Goal: Task Accomplishment & Management: Complete application form

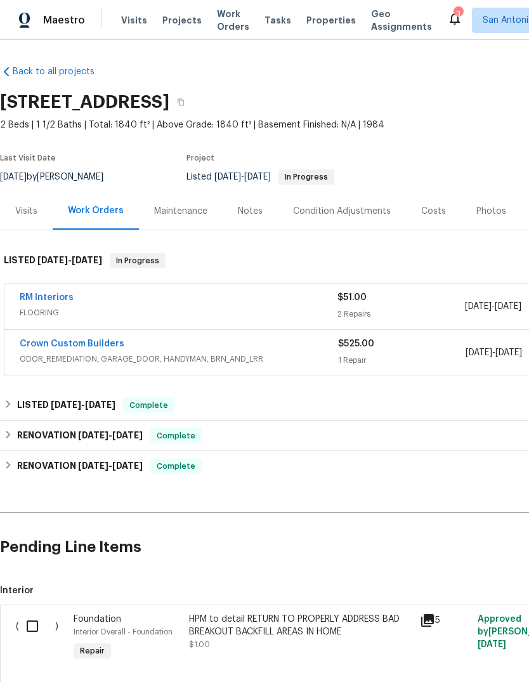
click at [39, 634] on input "checkbox" at bounding box center [37, 626] width 36 height 27
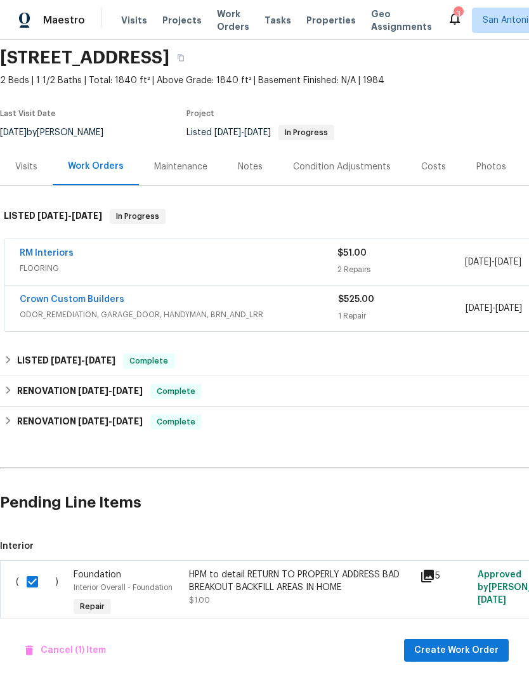
scroll to position [44, 0]
click at [467, 653] on span "Create Work Order" at bounding box center [457, 651] width 84 height 16
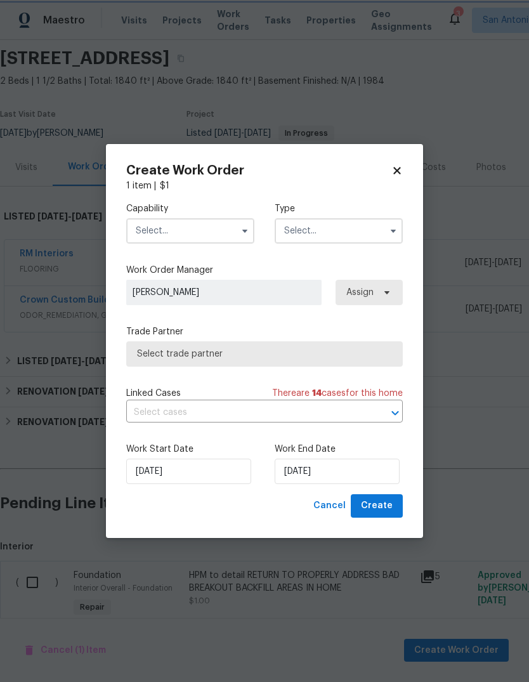
checkbox input "false"
click at [203, 243] on input "text" at bounding box center [190, 230] width 128 height 25
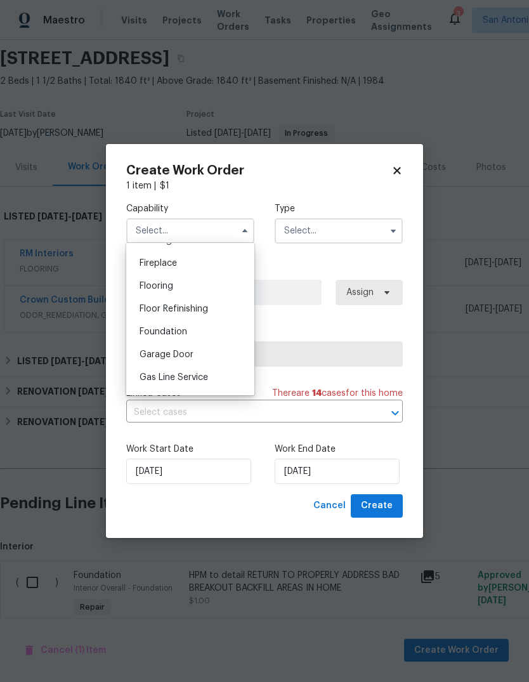
scroll to position [463, 0]
click at [196, 337] on div "Foundation" at bounding box center [191, 332] width 122 height 23
type input "Foundation"
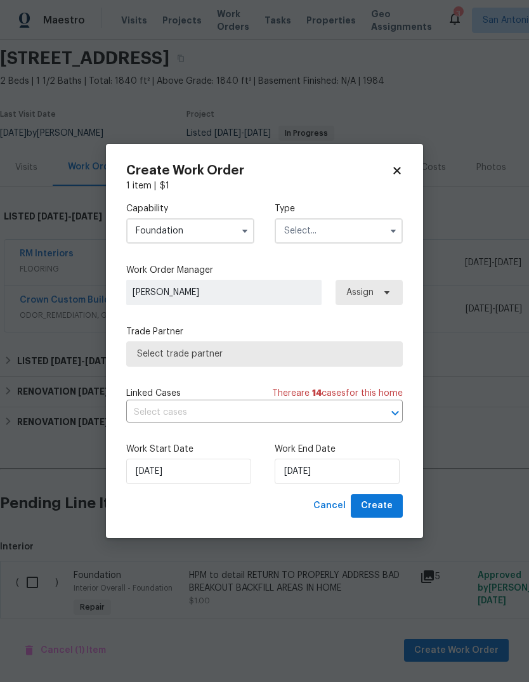
click at [325, 230] on input "text" at bounding box center [339, 230] width 128 height 25
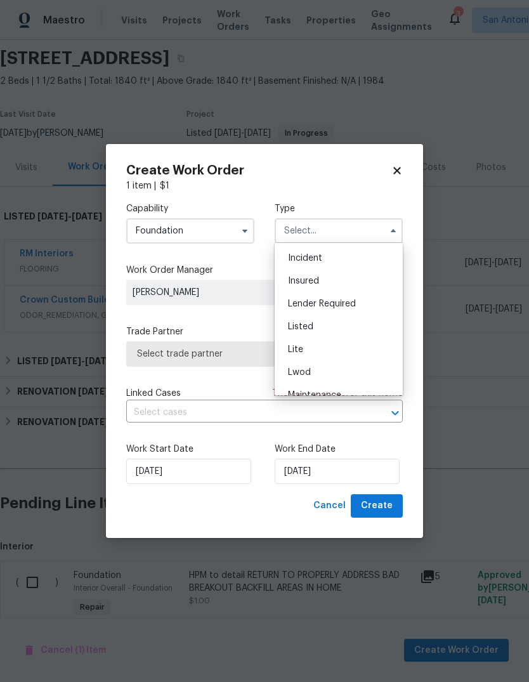
scroll to position [69, 0]
click at [337, 326] on div "Listed" at bounding box center [339, 326] width 122 height 23
type input "Listed"
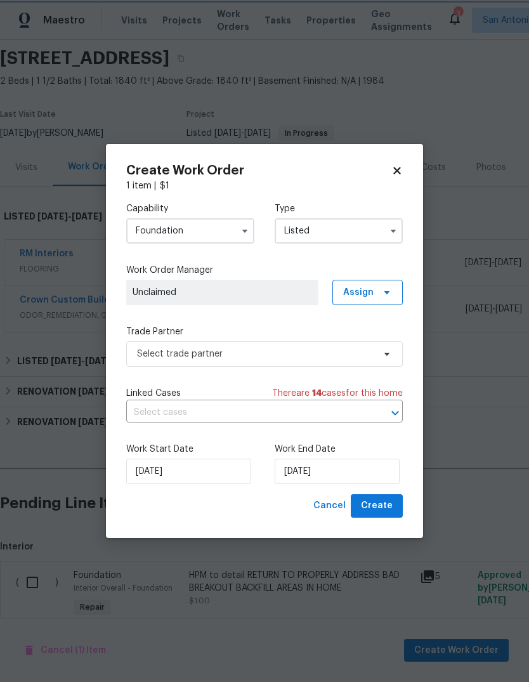
scroll to position [0, 0]
click at [275, 291] on span "Unclaimed" at bounding box center [223, 292] width 180 height 13
click at [373, 296] on span "Assign" at bounding box center [358, 292] width 30 height 13
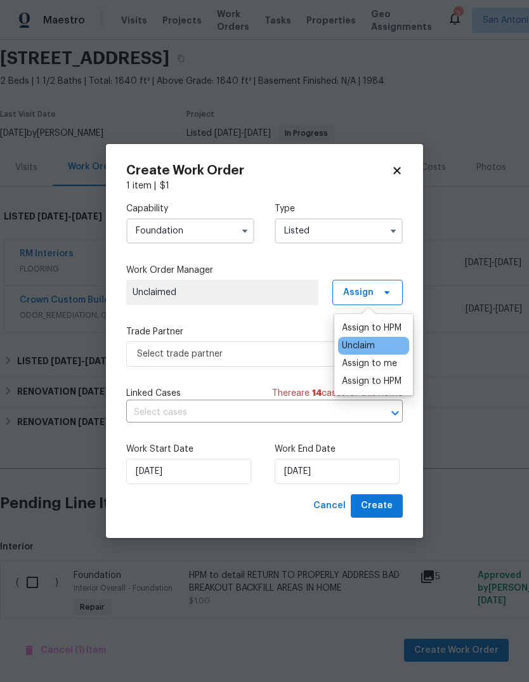
click at [383, 328] on div "Assign to HPM" at bounding box center [372, 328] width 60 height 13
click at [382, 369] on div "Assign to me" at bounding box center [369, 363] width 55 height 13
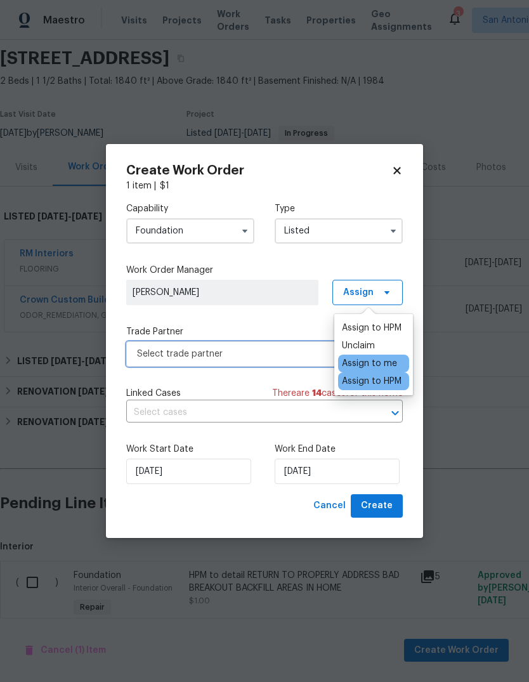
click at [290, 355] on span "Select trade partner" at bounding box center [255, 354] width 237 height 13
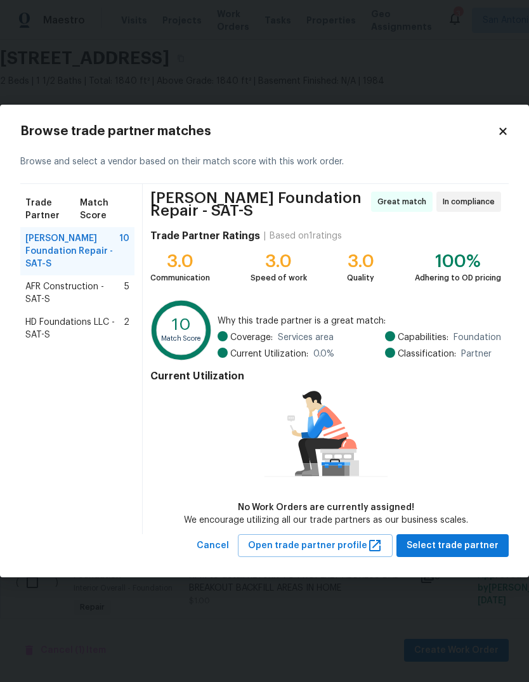
click at [90, 316] on span "HD Foundations LLC - SAT-S" at bounding box center [74, 328] width 98 height 25
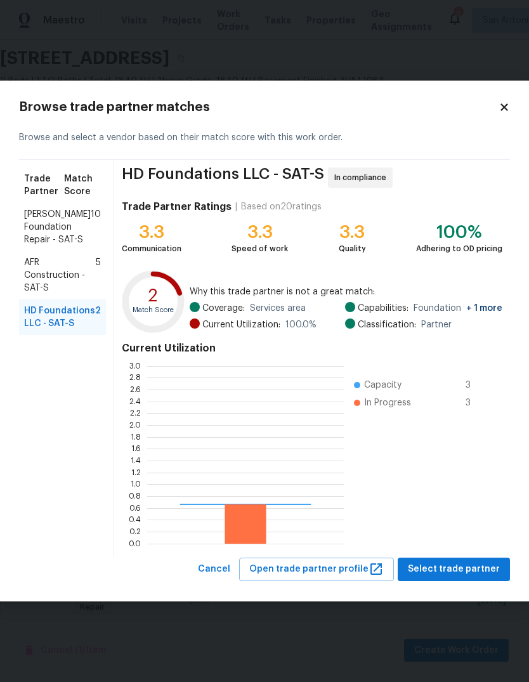
scroll to position [178, 197]
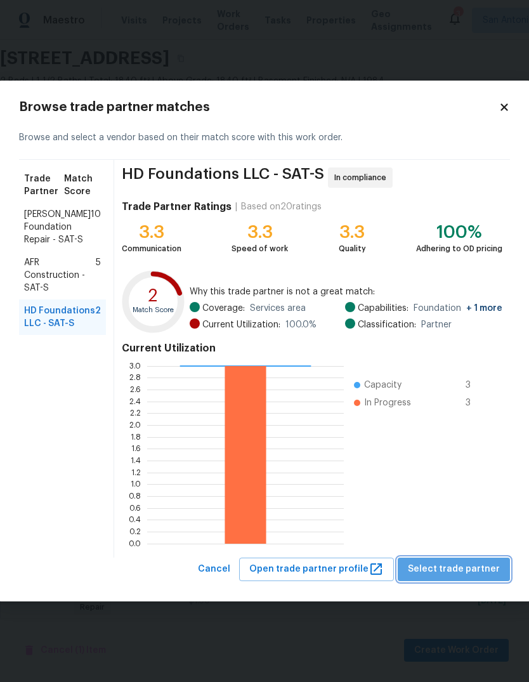
click at [479, 572] on span "Select trade partner" at bounding box center [454, 570] width 92 height 16
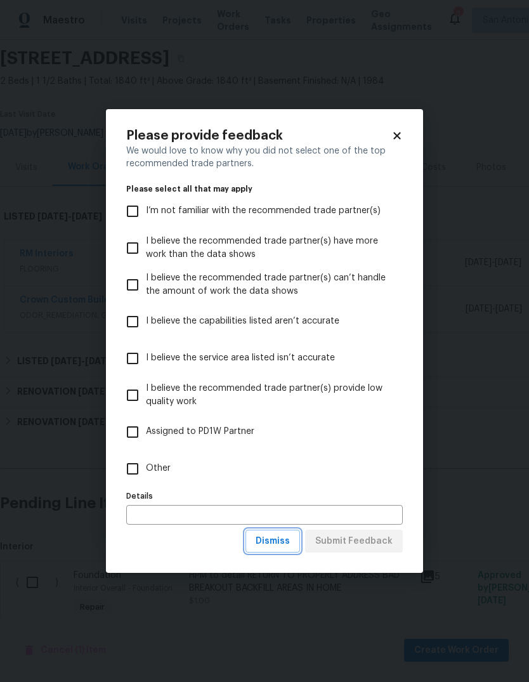
click at [288, 548] on span "Dismiss" at bounding box center [273, 542] width 34 height 16
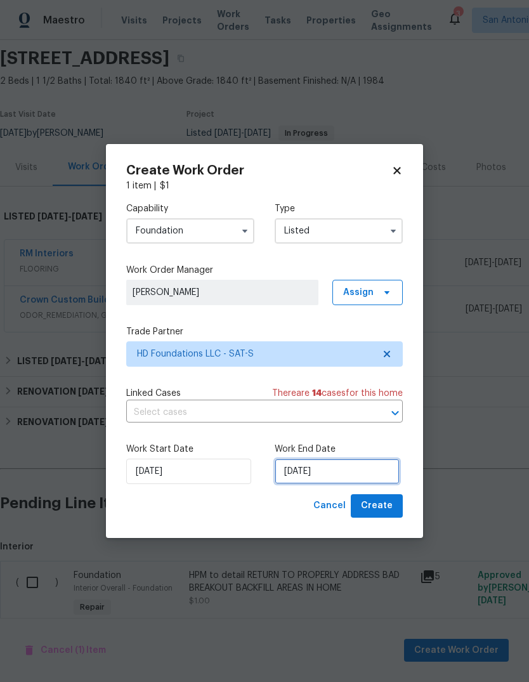
click at [319, 482] on input "[DATE]" at bounding box center [337, 471] width 125 height 25
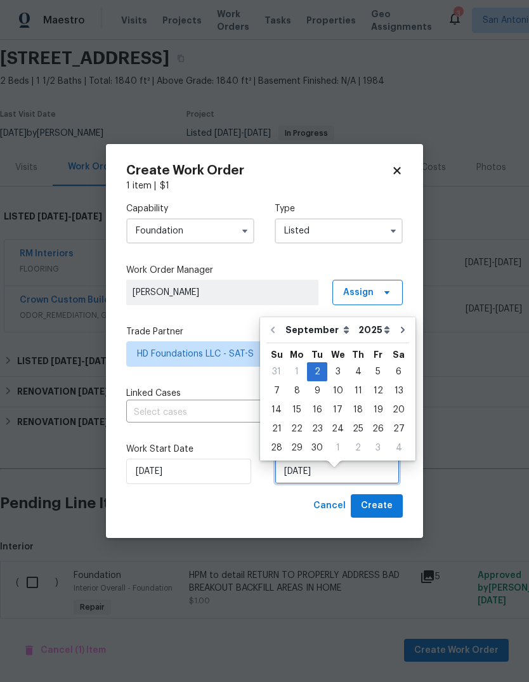
scroll to position [10, 0]
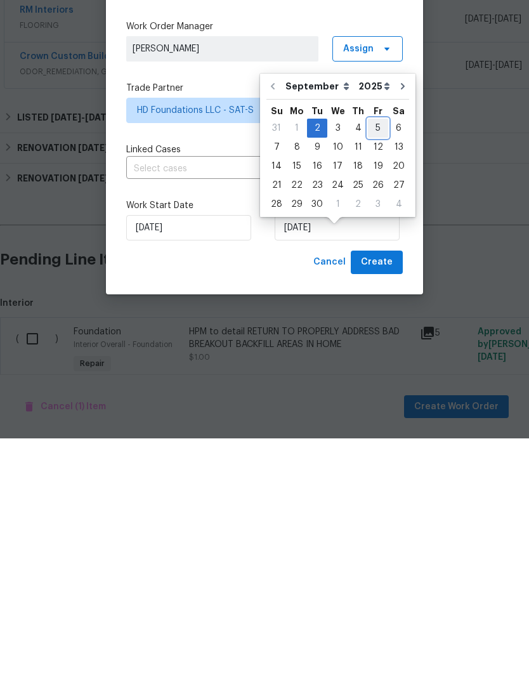
click at [375, 363] on div "5" at bounding box center [378, 372] width 20 height 18
type input "[DATE]"
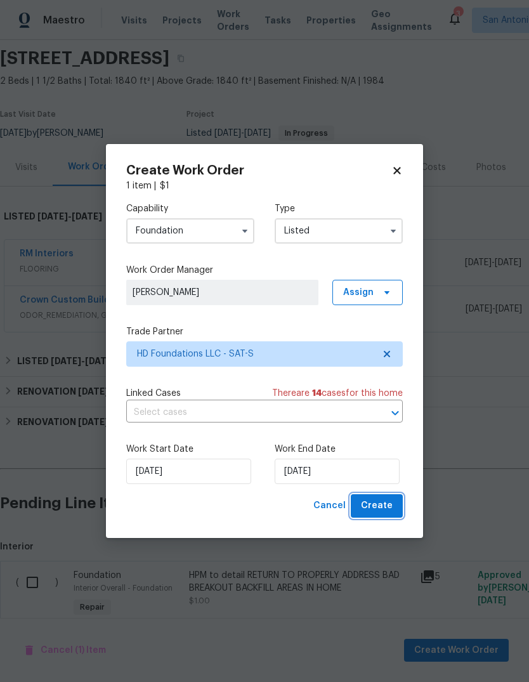
click at [393, 502] on button "Create" at bounding box center [377, 506] width 52 height 23
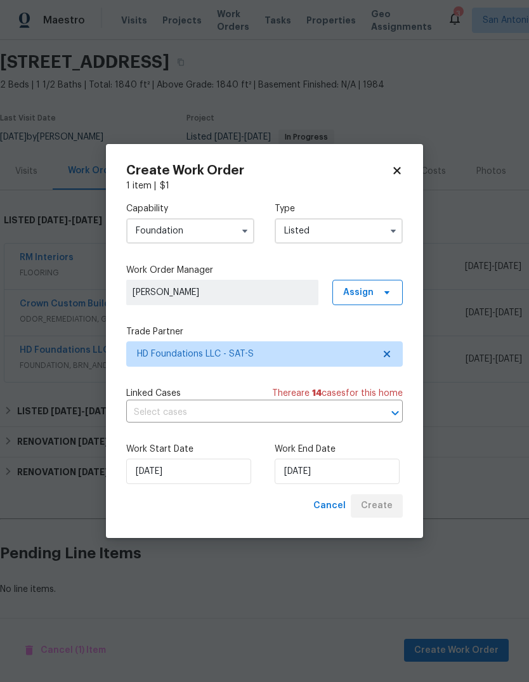
scroll to position [0, 0]
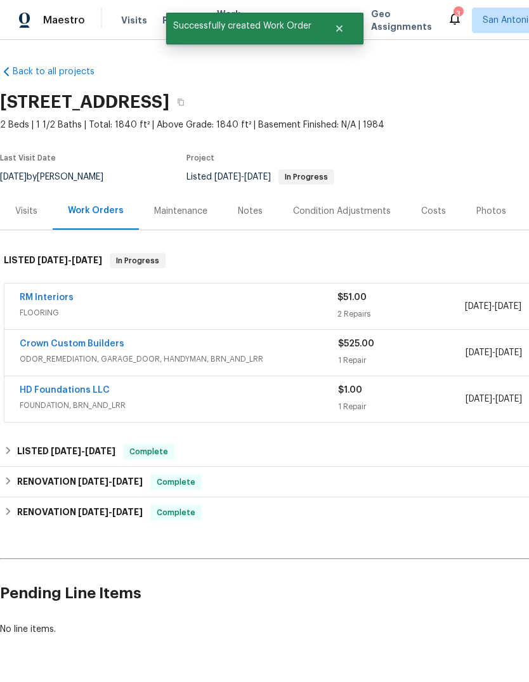
click at [69, 386] on link "HD Foundations LLC" at bounding box center [65, 390] width 90 height 9
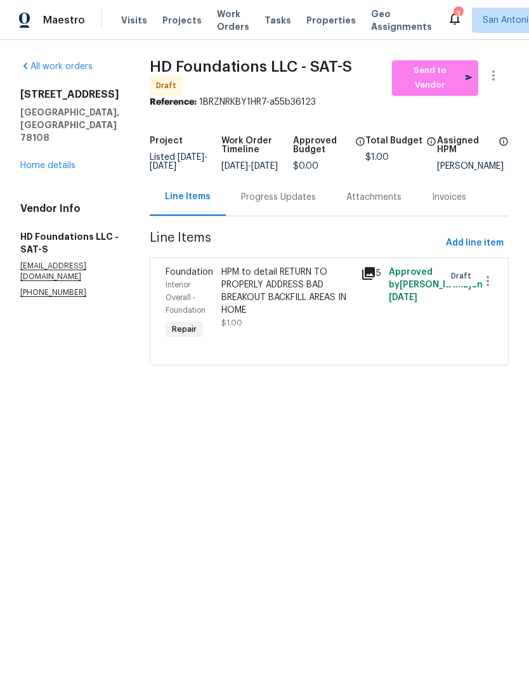
click at [298, 314] on div "HPM to detail RETURN TO PROPERLY ADDRESS BAD BREAKOUT BACKFILL AREAS IN HOME" at bounding box center [288, 291] width 132 height 51
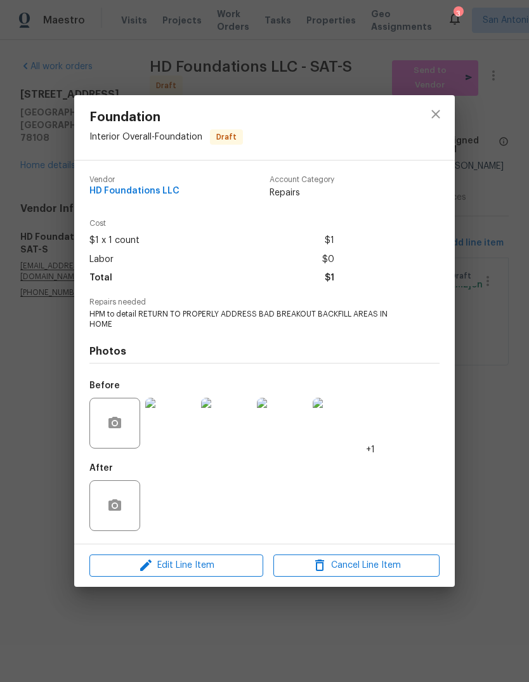
click at [171, 432] on img at bounding box center [170, 423] width 51 height 51
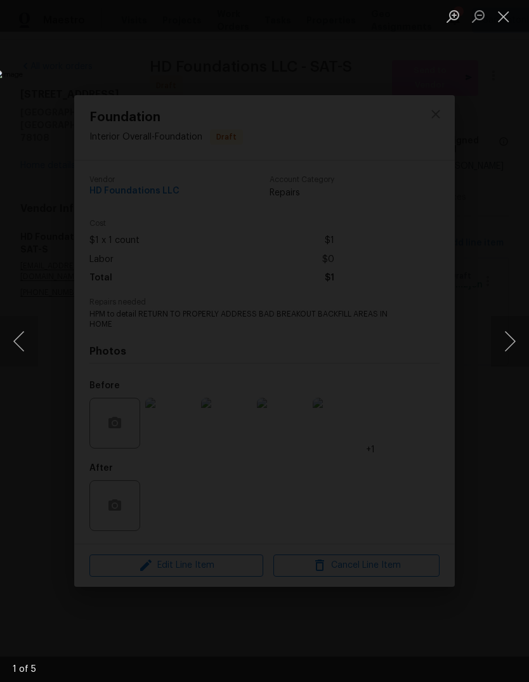
click at [510, 349] on button "Next image" at bounding box center [510, 341] width 38 height 51
click at [512, 353] on button "Next image" at bounding box center [510, 341] width 38 height 51
click at [515, 347] on button "Next image" at bounding box center [510, 341] width 38 height 51
click at [513, 352] on button "Next image" at bounding box center [510, 341] width 38 height 51
click at [512, 349] on button "Next image" at bounding box center [510, 341] width 38 height 51
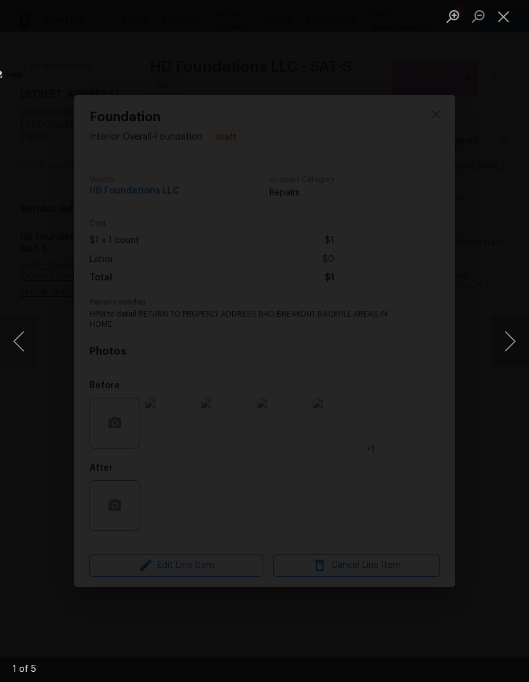
click at [509, 16] on button "Close lightbox" at bounding box center [503, 16] width 25 height 22
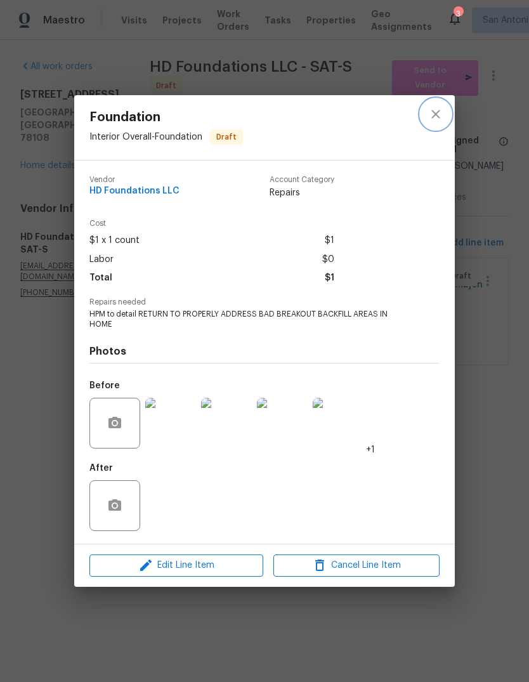
click at [424, 114] on button "close" at bounding box center [436, 114] width 30 height 30
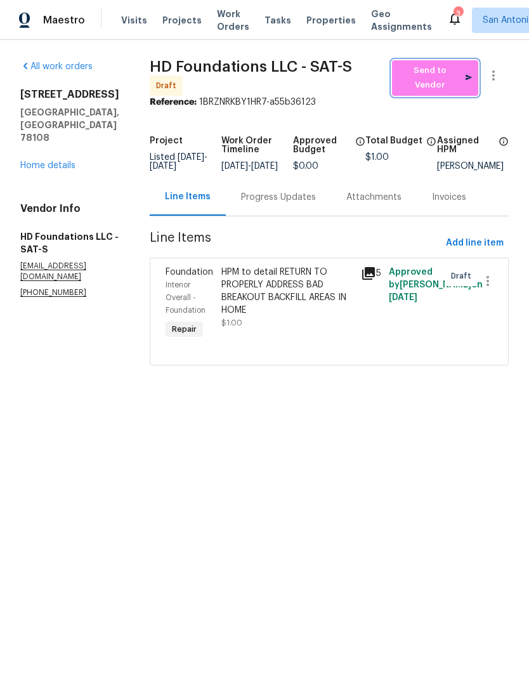
click at [445, 71] on span "Send to Vendor" at bounding box center [436, 77] width 74 height 29
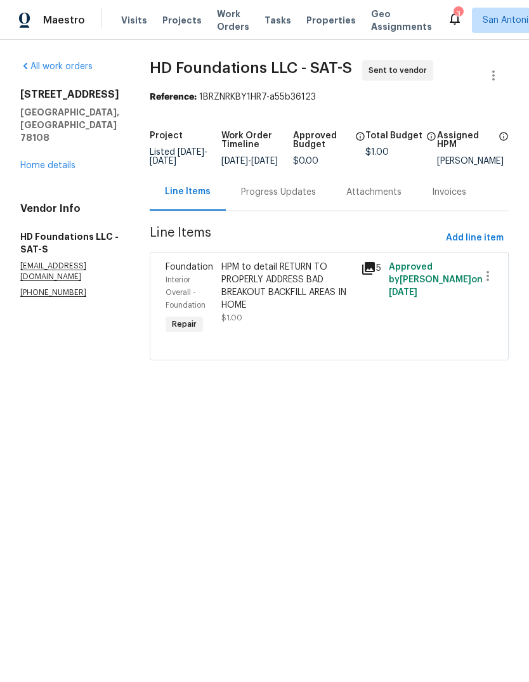
click at [62, 161] on link "Home details" at bounding box center [47, 165] width 55 height 9
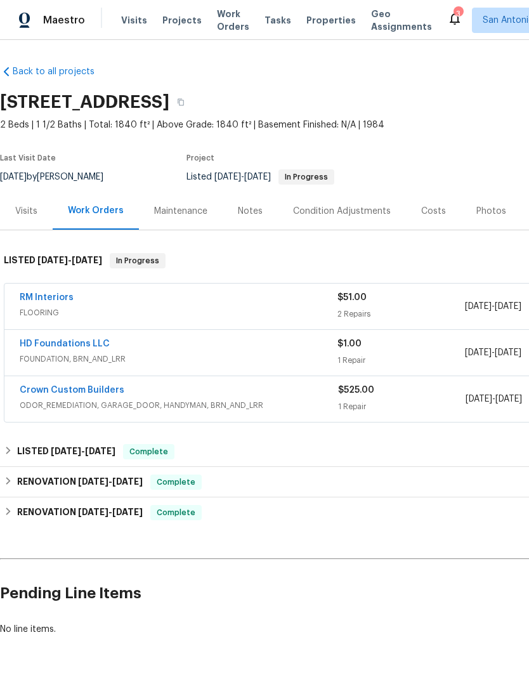
click at [46, 302] on link "RM Interiors" at bounding box center [47, 297] width 54 height 9
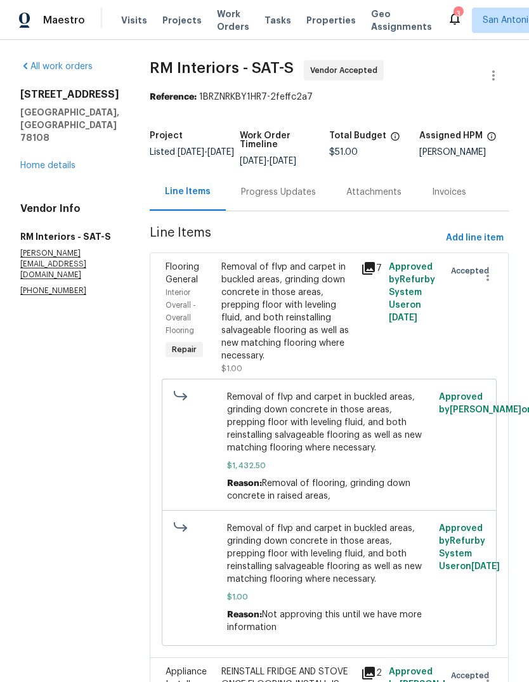
click at [284, 197] on div "Progress Updates" at bounding box center [278, 192] width 75 height 13
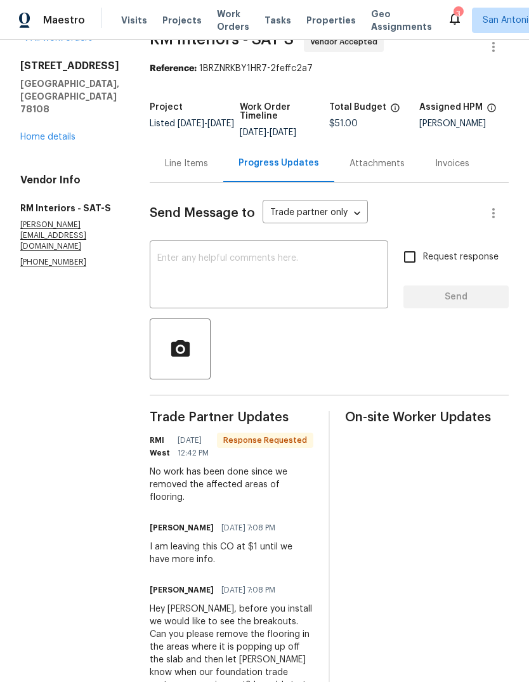
scroll to position [25, 0]
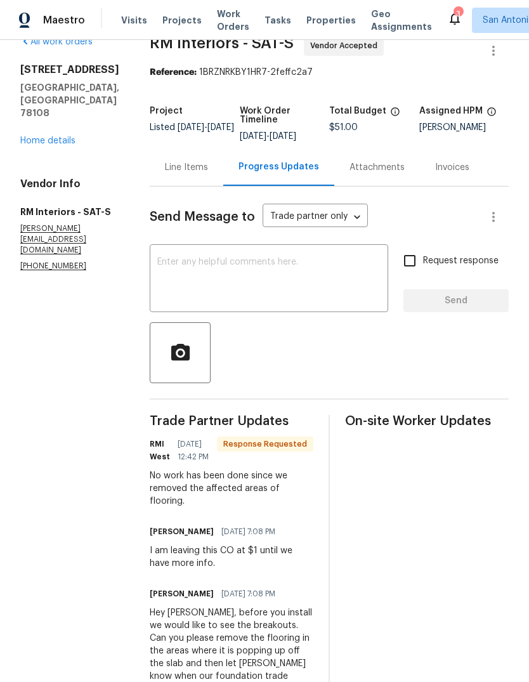
click at [244, 262] on textarea at bounding box center [268, 280] width 223 height 44
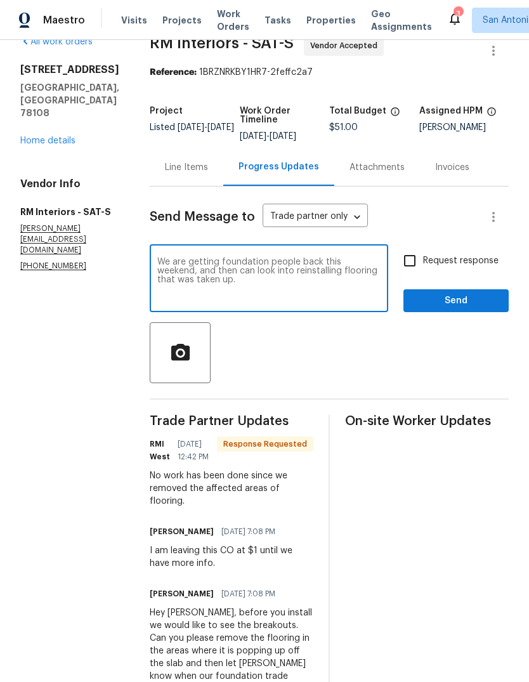
type textarea "We are getting foundation people back this weekend, and then can look into rein…"
click at [449, 303] on span "Send" at bounding box center [456, 301] width 85 height 16
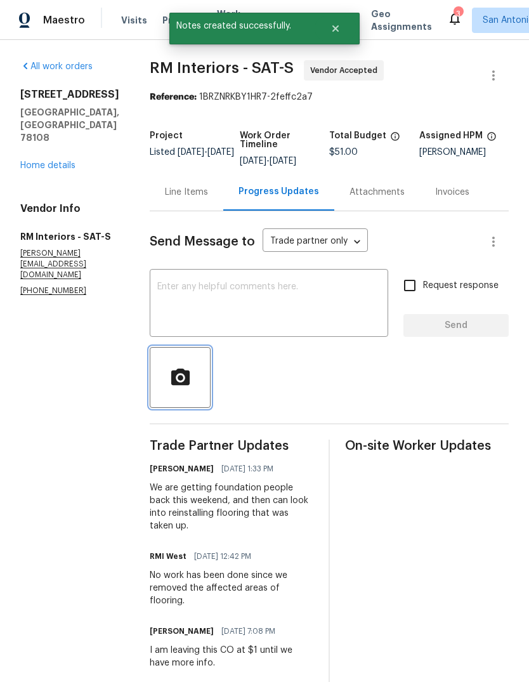
click at [182, 387] on icon "button" at bounding box center [180, 378] width 22 height 22
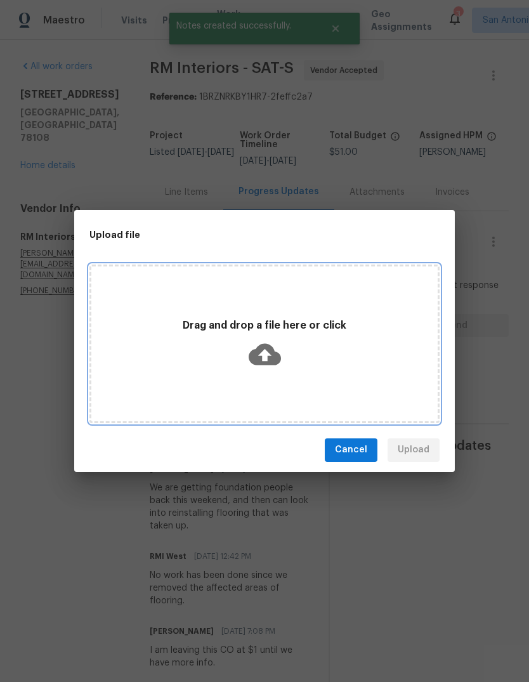
click at [270, 361] on icon at bounding box center [265, 354] width 32 height 22
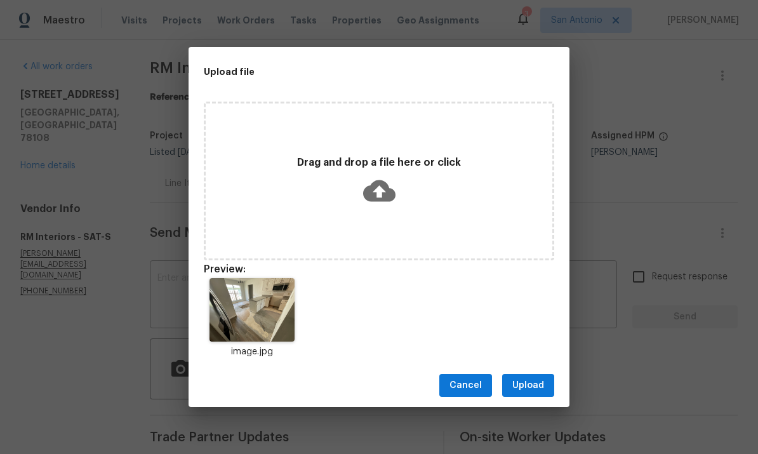
click at [529, 382] on span "Upload" at bounding box center [528, 386] width 32 height 16
